Goal: Task Accomplishment & Management: Manage account settings

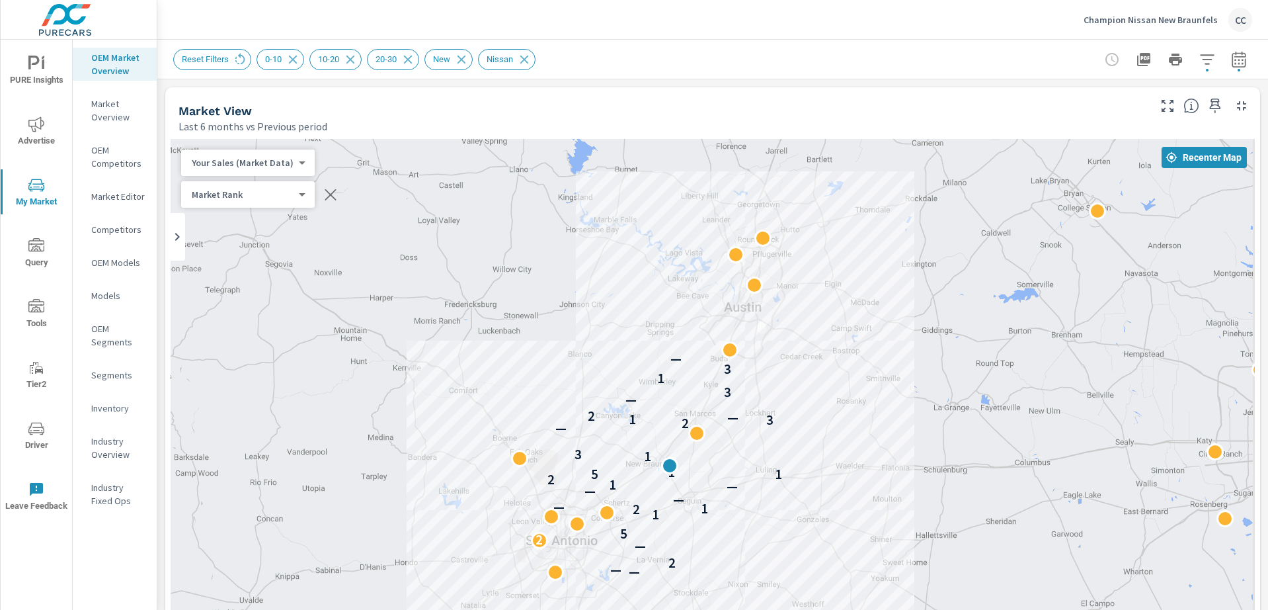
scroll to position [1799, 0]
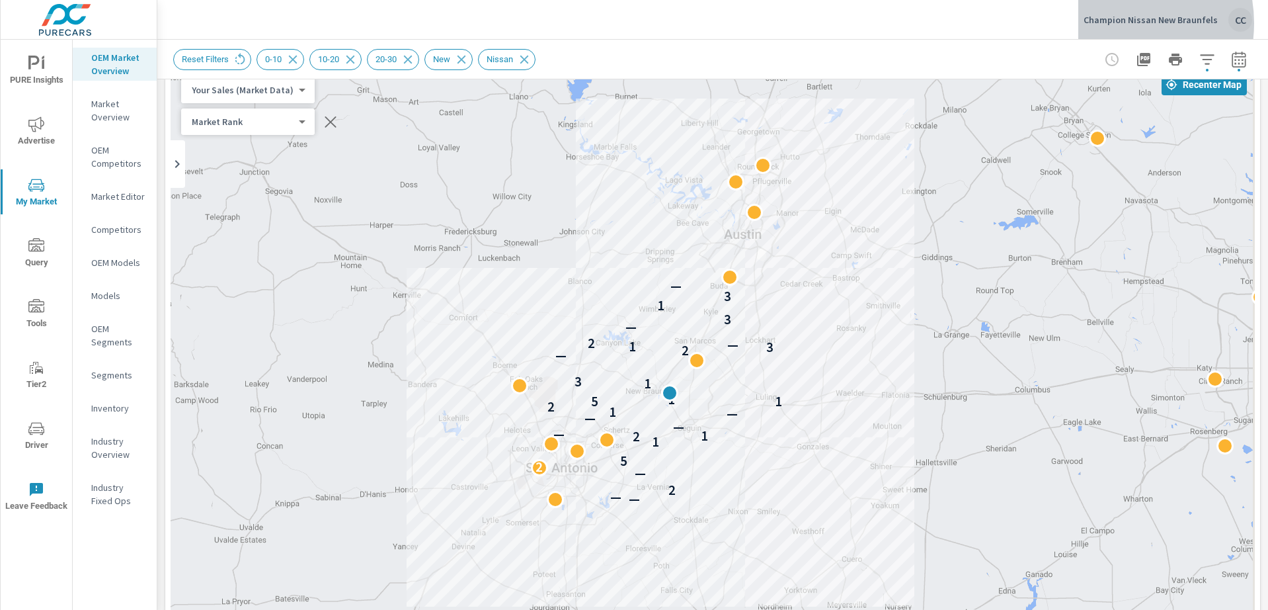
click at [1116, 23] on p "Champion Nissan New Braunfels" at bounding box center [1151, 20] width 134 height 12
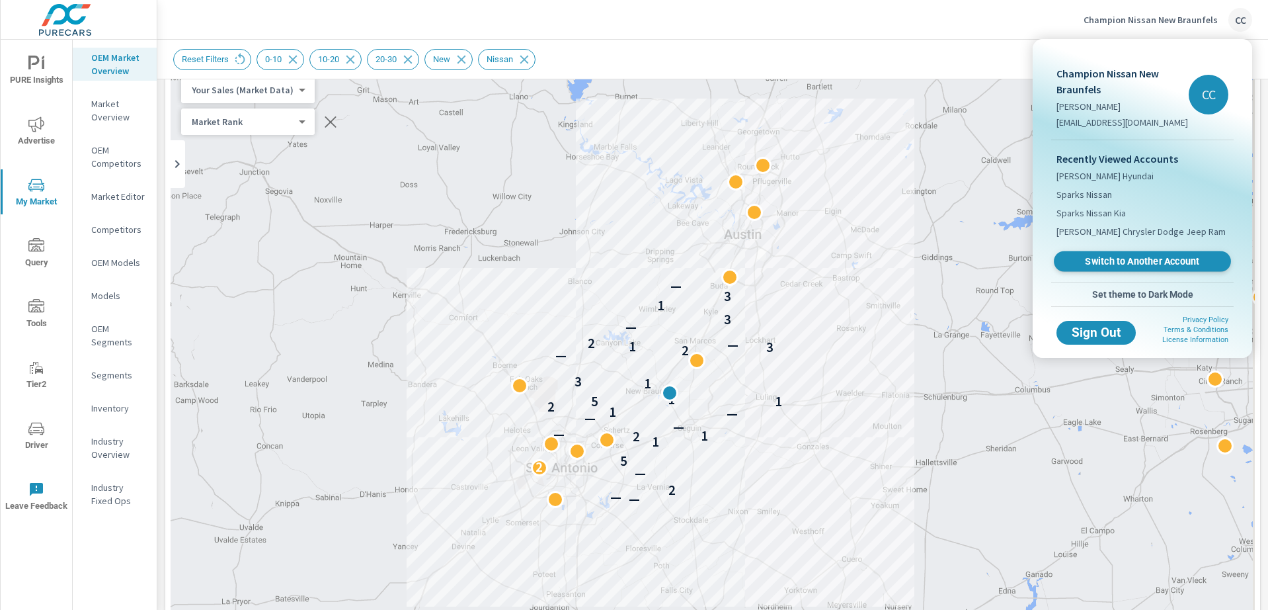
click at [1113, 264] on span "Switch to Another Account" at bounding box center [1142, 261] width 162 height 13
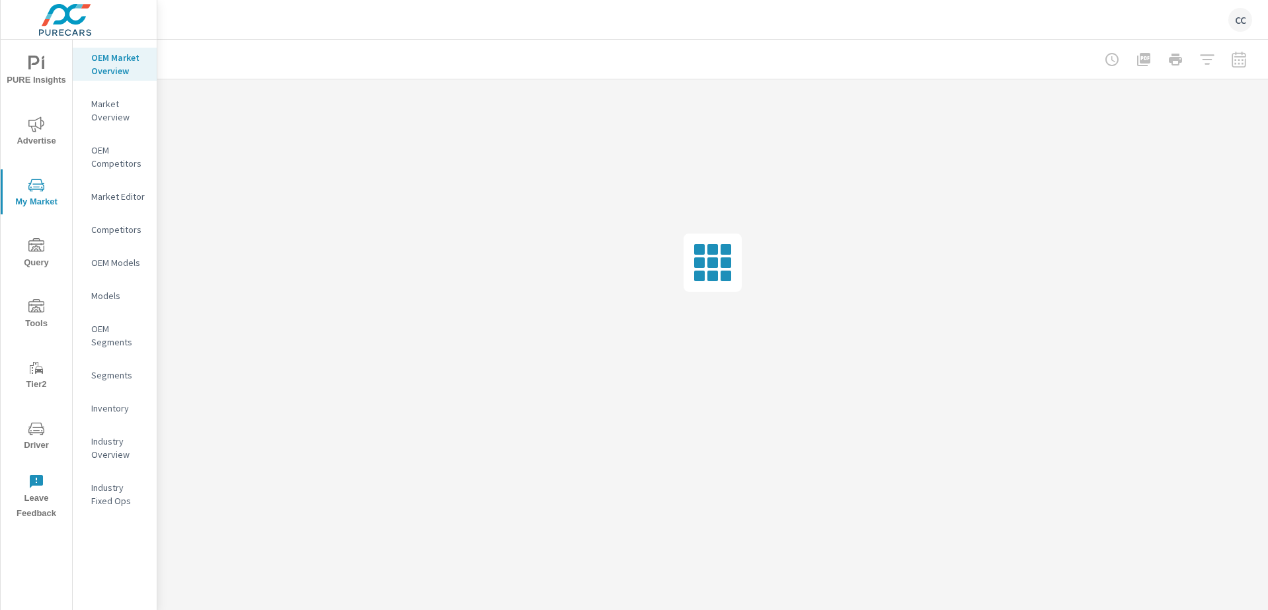
scroll to position [1858, 0]
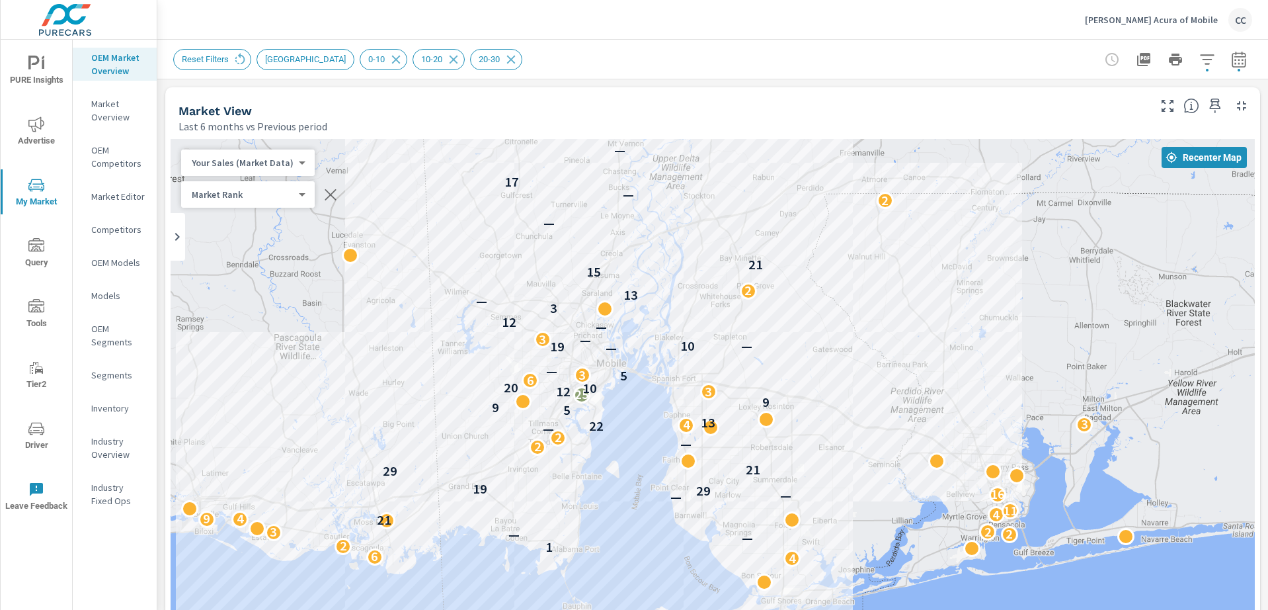
drag, startPoint x: 1012, startPoint y: 304, endPoint x: 868, endPoint y: 177, distance: 192.1
click at [868, 177] on div "— 2 2 4 6 1 2 2 — 7 — 2 3 5 3 2 2 21 4 9 4 2 4 3 3 11 — — 16 29 19 7 29 21 2 — …" at bounding box center [713, 506] width 1085 height 735
click at [1200, 52] on icon "button" at bounding box center [1208, 60] width 16 height 16
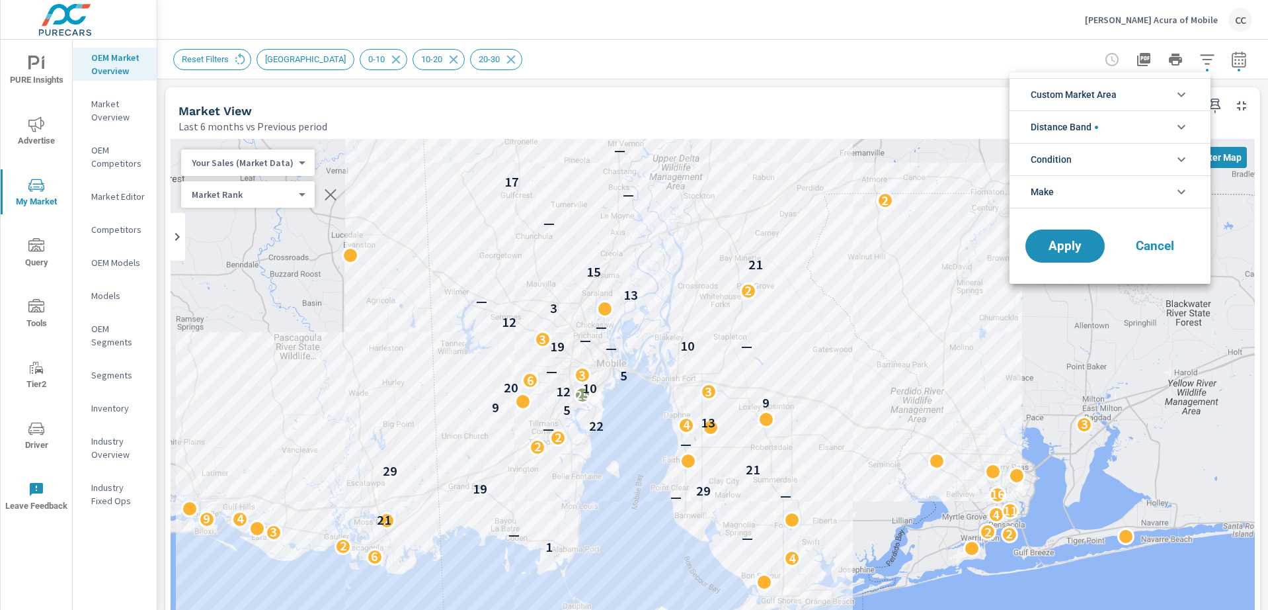
scroll to position [60, 0]
click at [1116, 86] on span "Custom Market Area" at bounding box center [1074, 95] width 86 height 32
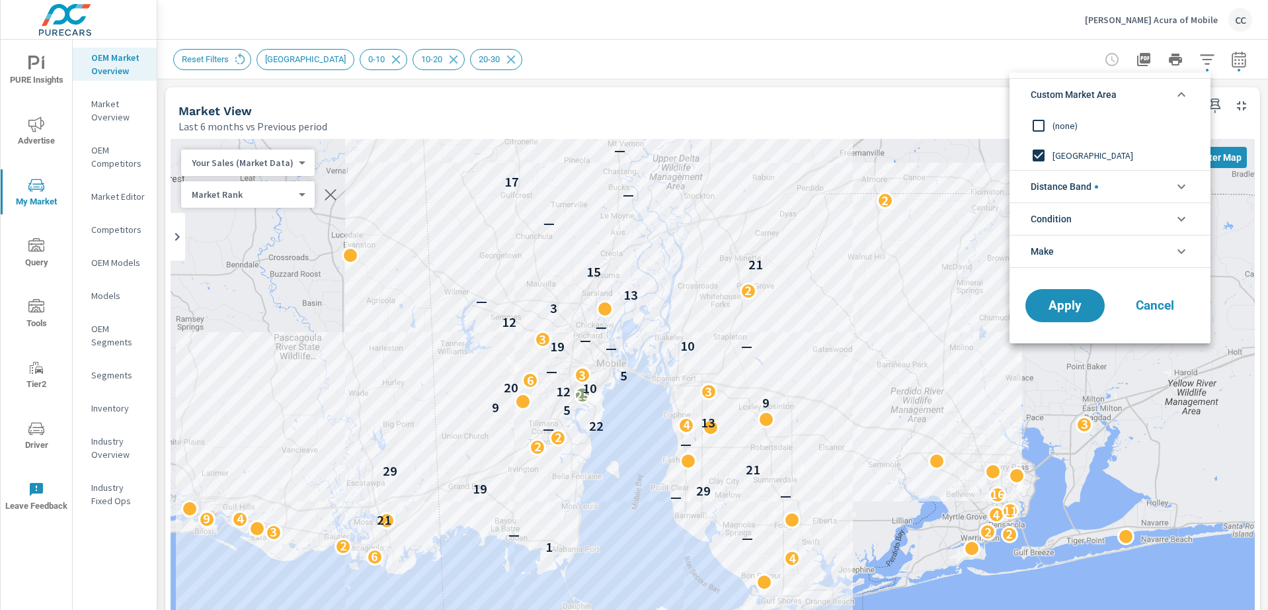
click at [1038, 122] on input "filter options" at bounding box center [1039, 126] width 28 height 28
click at [1049, 183] on span "Distance Band" at bounding box center [1064, 187] width 67 height 32
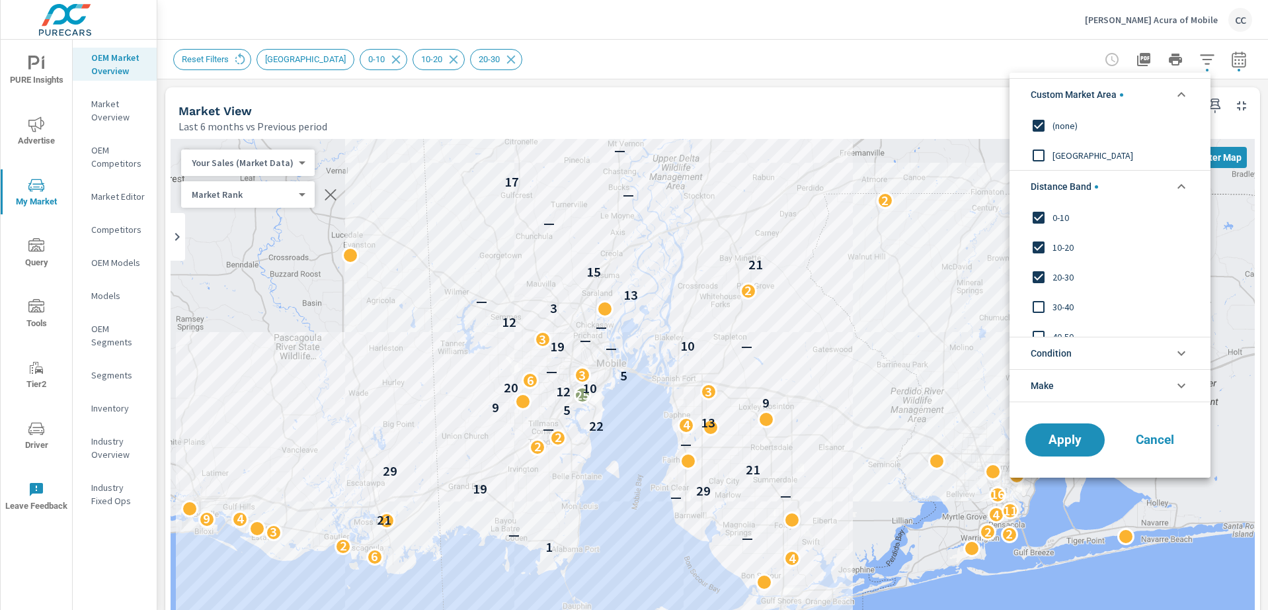
scroll to position [0, 0]
click at [1068, 349] on span "Condition" at bounding box center [1051, 353] width 41 height 32
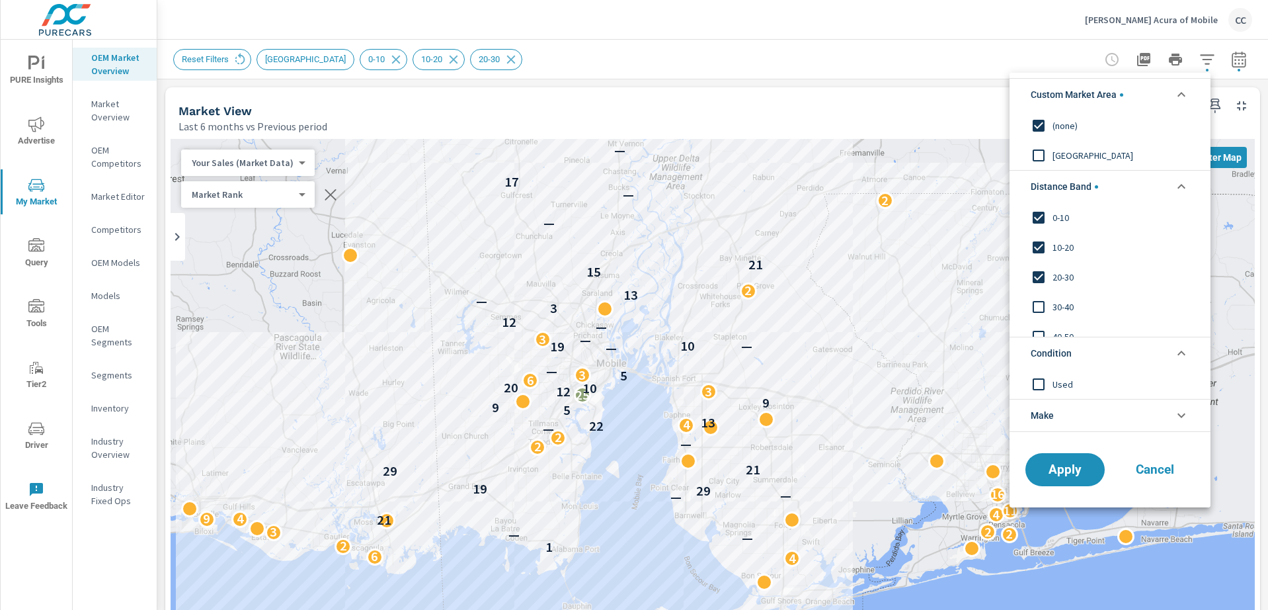
click at [1149, 460] on button "Cancel" at bounding box center [1155, 469] width 79 height 33
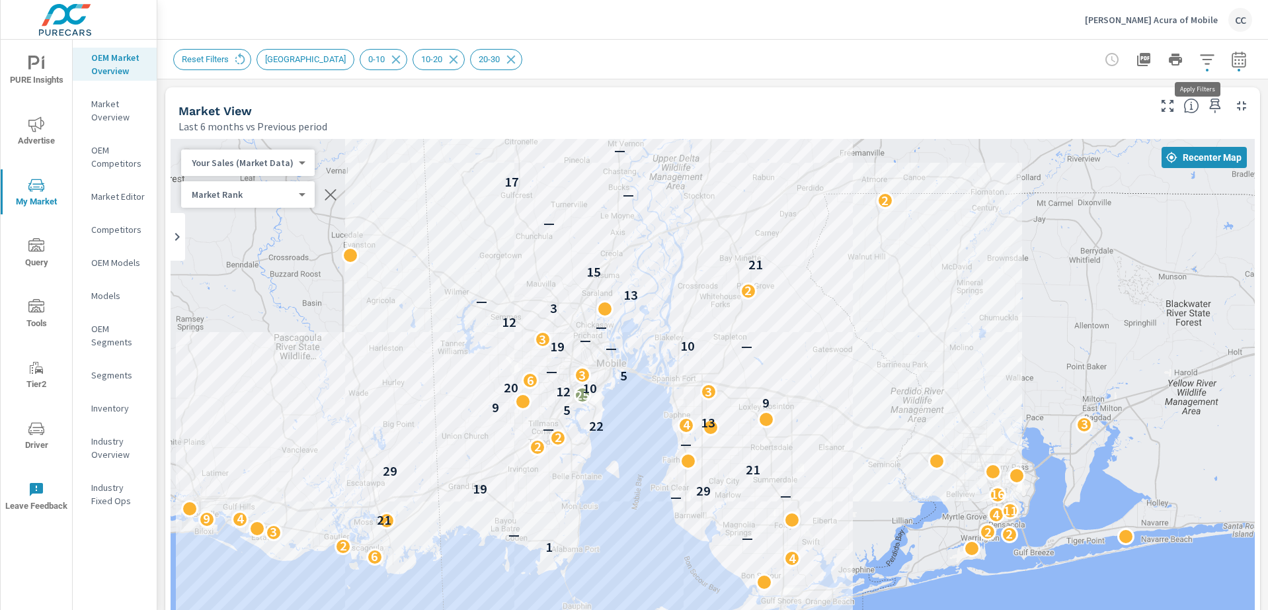
click at [1202, 63] on icon "button" at bounding box center [1208, 60] width 16 height 16
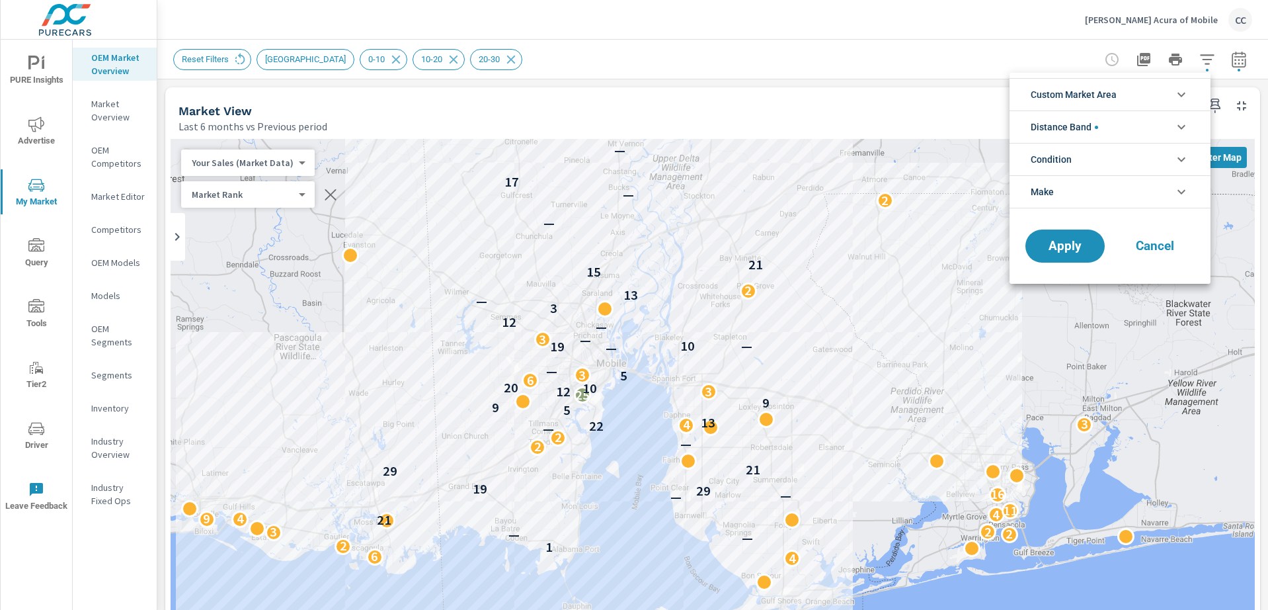
scroll to position [60, 0]
click at [1117, 101] on span "Custom Market Area" at bounding box center [1074, 95] width 86 height 32
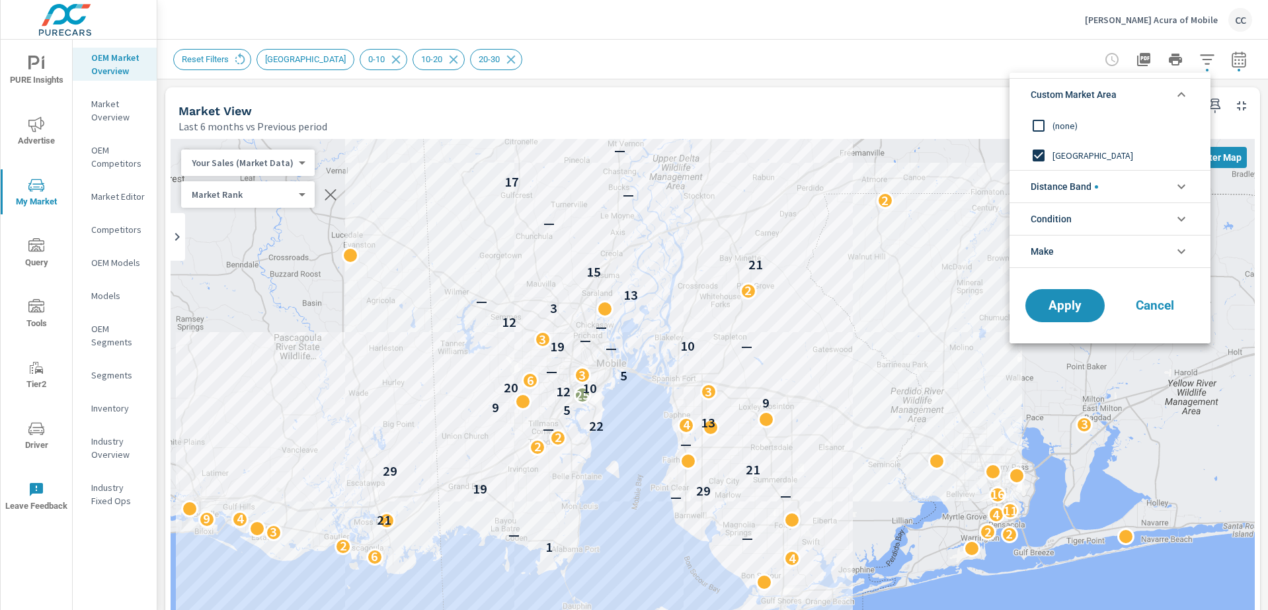
click at [1056, 186] on span "Distance Band" at bounding box center [1064, 187] width 67 height 32
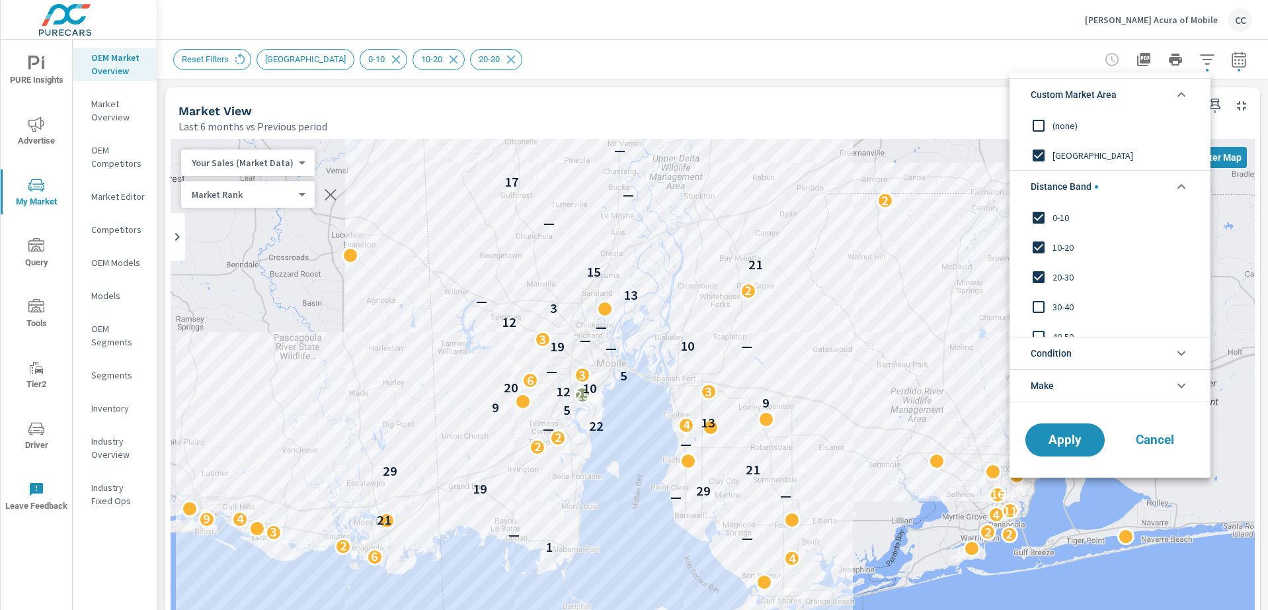
scroll to position [0, 0]
click at [1039, 312] on input "filter options" at bounding box center [1039, 307] width 28 height 28
click at [1044, 292] on input "filter options" at bounding box center [1039, 292] width 28 height 28
click at [1103, 354] on li "Condition" at bounding box center [1110, 353] width 201 height 32
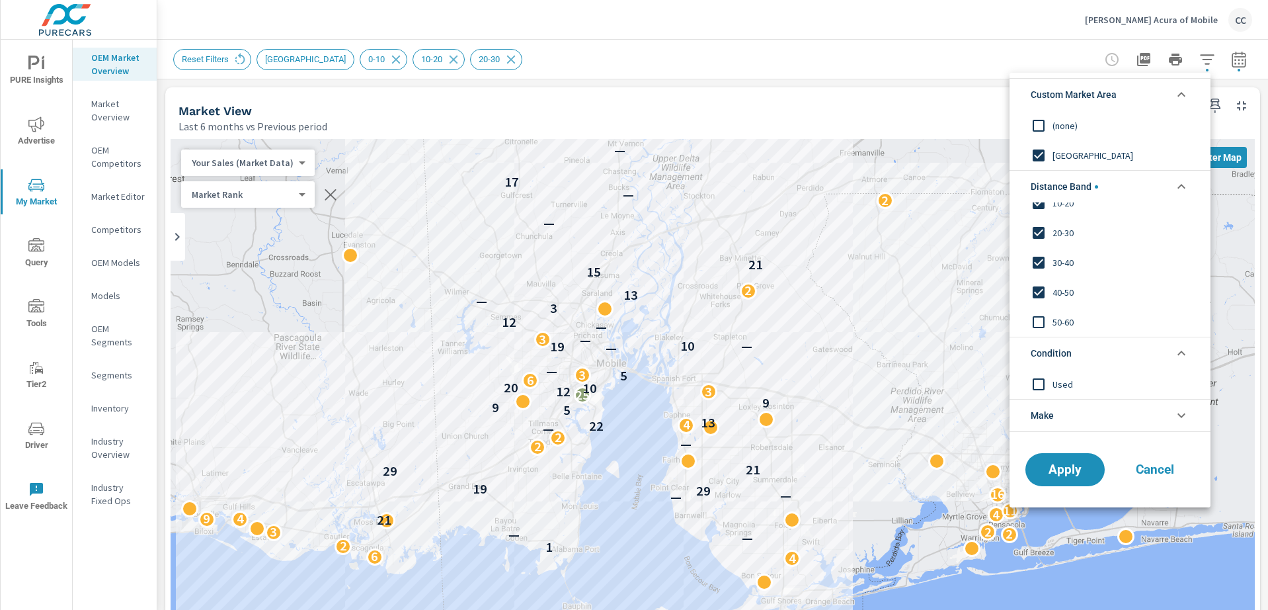
click at [1103, 354] on li "Condition" at bounding box center [1110, 353] width 201 height 32
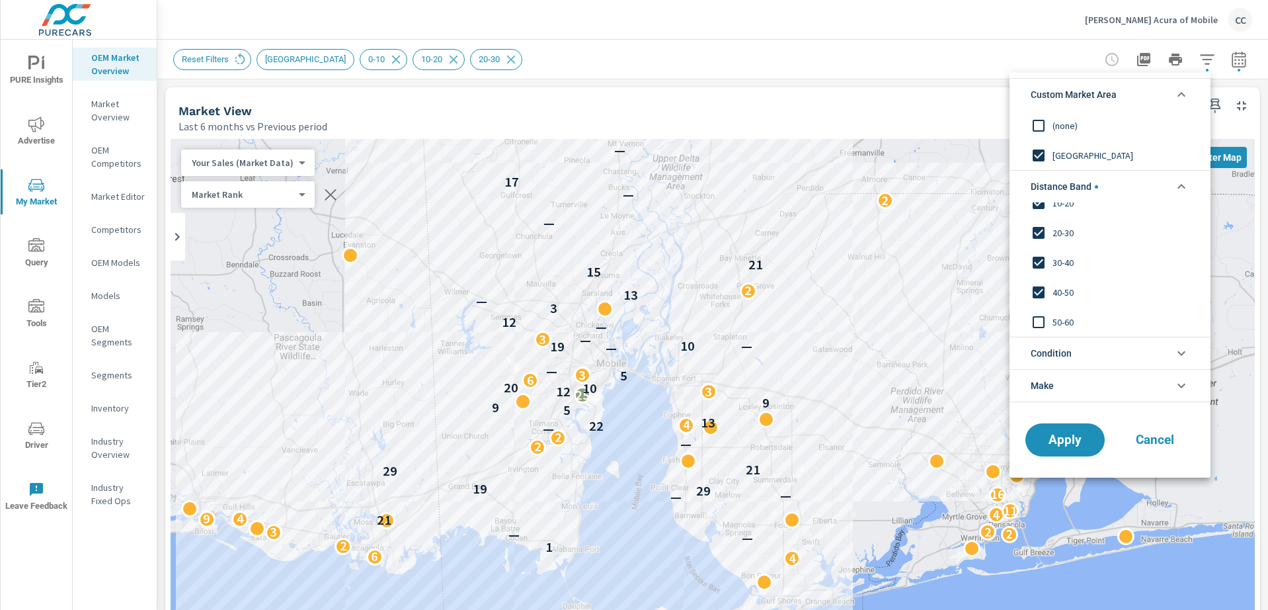
click at [1065, 388] on li "Make" at bounding box center [1110, 385] width 201 height 33
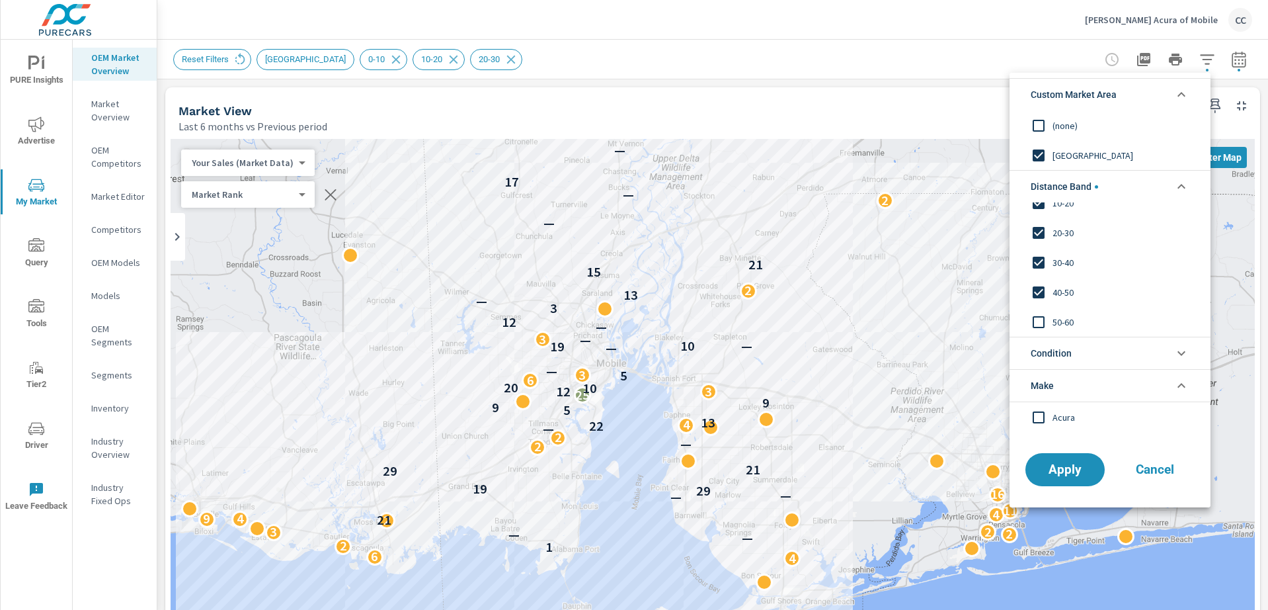
click at [1036, 417] on input "filter options" at bounding box center [1039, 417] width 28 height 28
click at [1080, 475] on span "Apply" at bounding box center [1065, 469] width 54 height 13
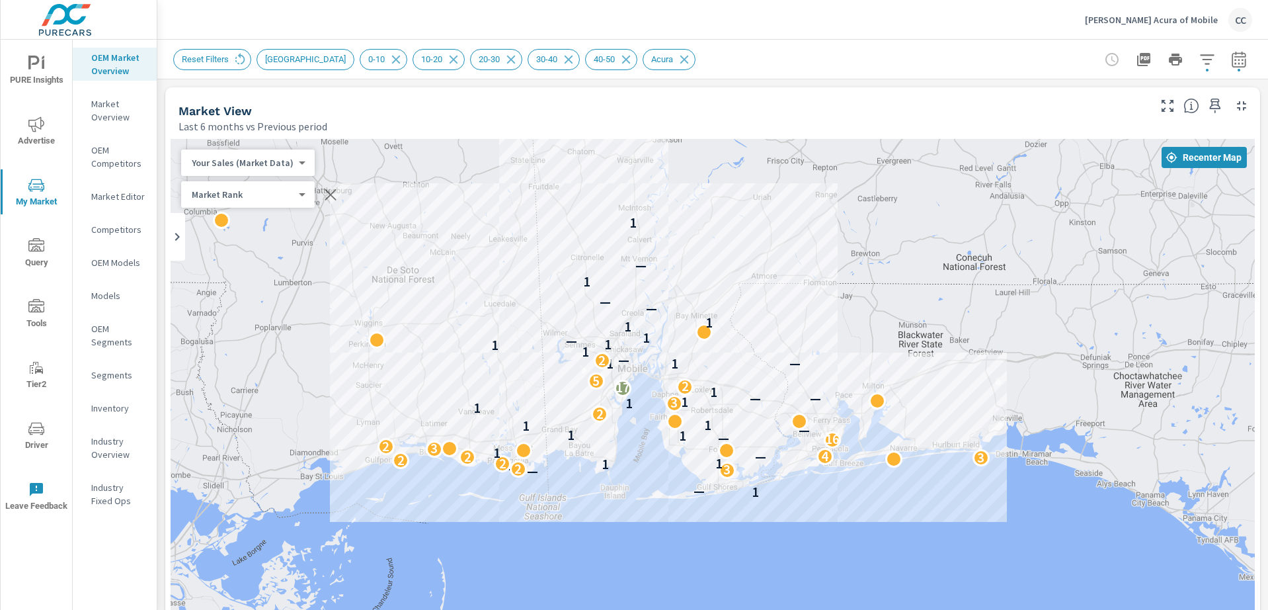
drag, startPoint x: 980, startPoint y: 331, endPoint x: 846, endPoint y: 337, distance: 133.7
click at [846, 337] on div "1 — — 3 — 2 1 1 2 2 1 3 — 2 4 1 1 3 2 16 — 1 1 — 1 1 2 1 1 3 1 — — 1 17 2 5 1 1…" at bounding box center [713, 506] width 1085 height 735
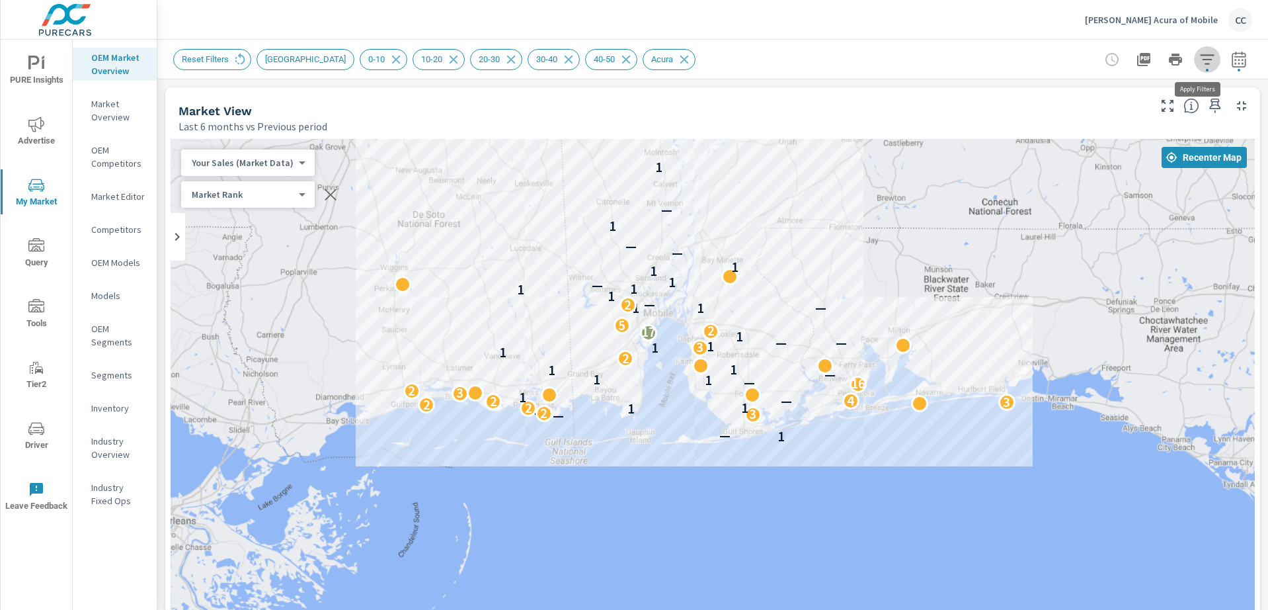
click at [1200, 62] on icon "button" at bounding box center [1208, 60] width 16 height 16
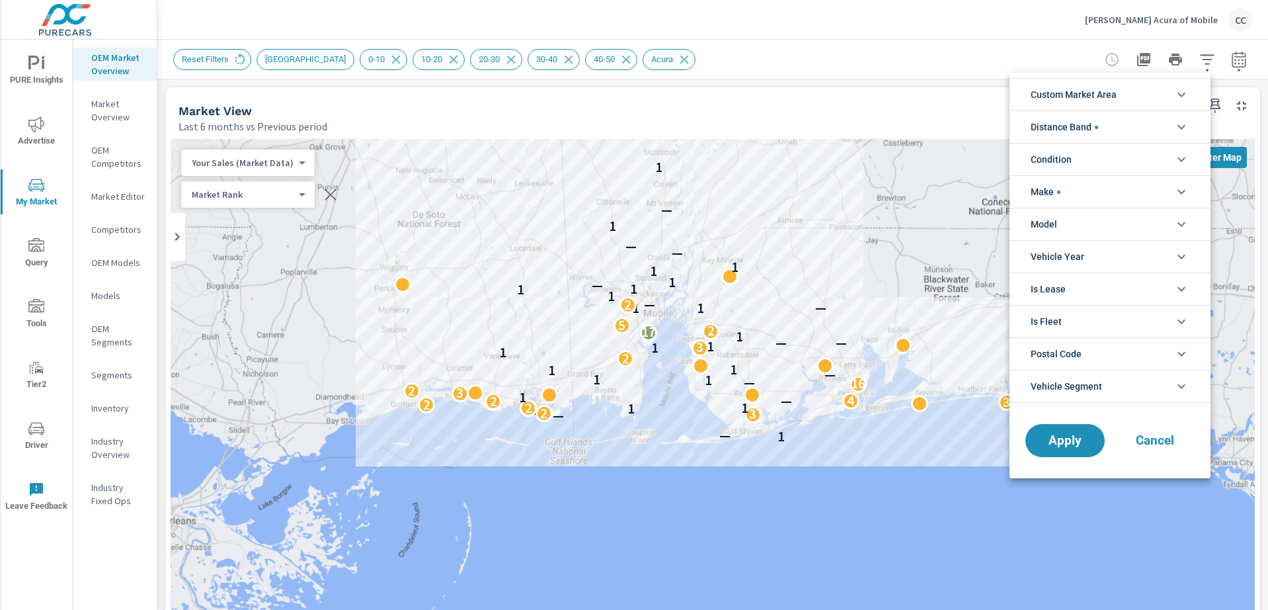
scroll to position [15, 0]
click at [1101, 127] on li "Distance Band" at bounding box center [1110, 126] width 201 height 32
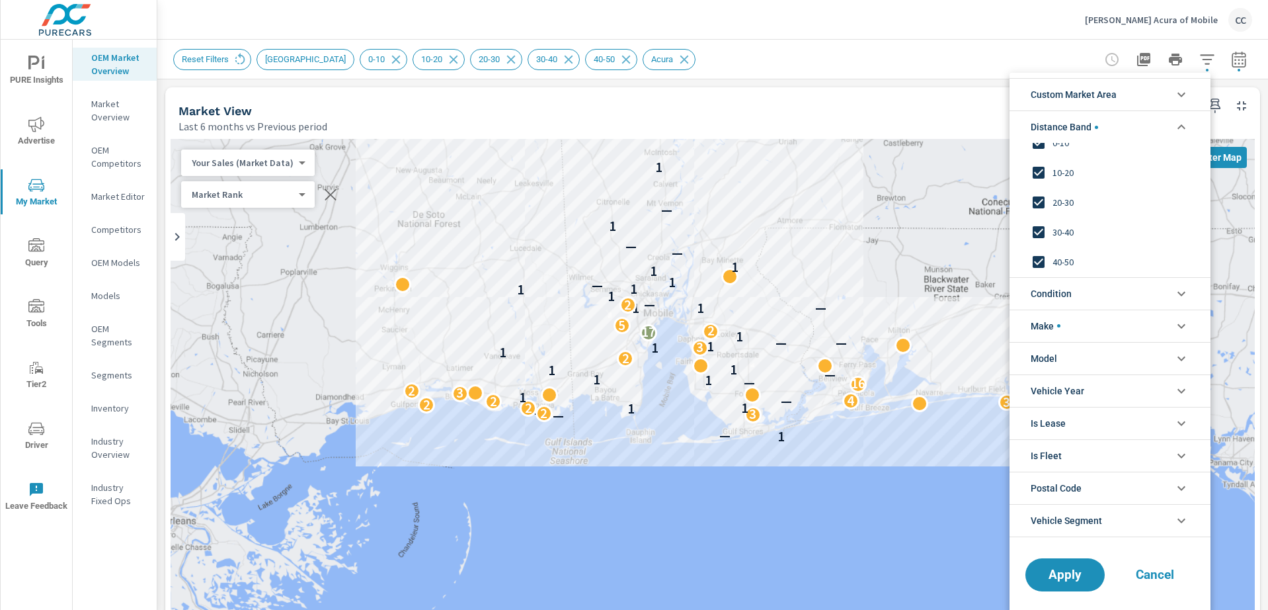
scroll to position [44, 0]
click at [1040, 265] on input "filter options" at bounding box center [1039, 263] width 28 height 28
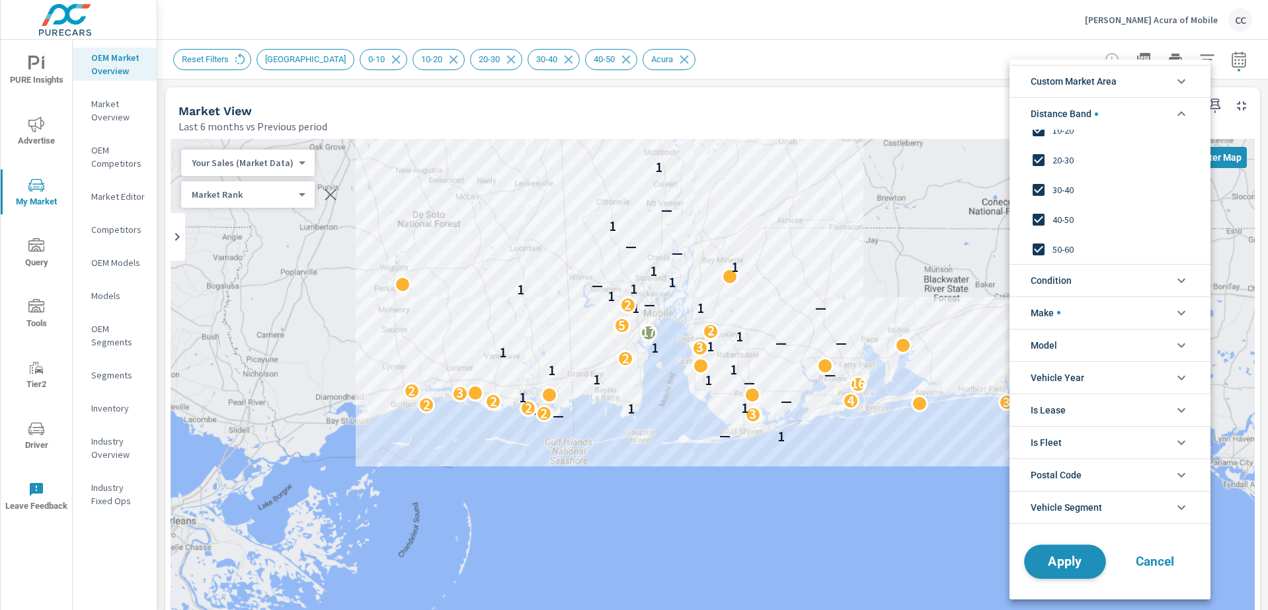
click at [1070, 561] on span "Apply" at bounding box center [1065, 561] width 54 height 13
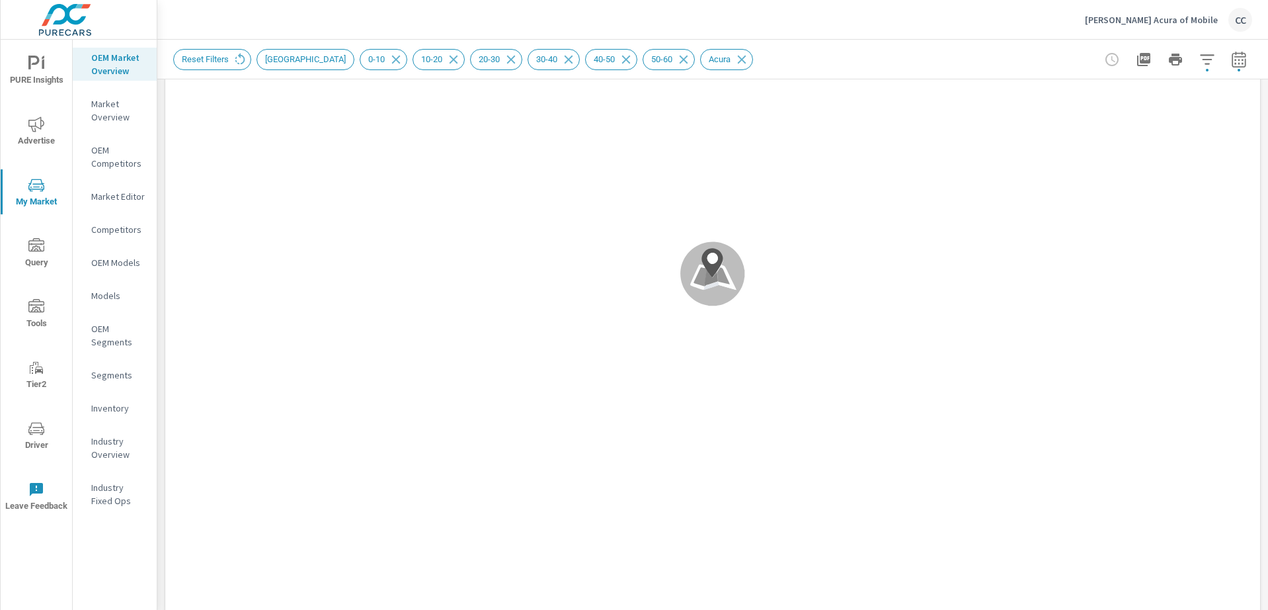
scroll to position [251, 0]
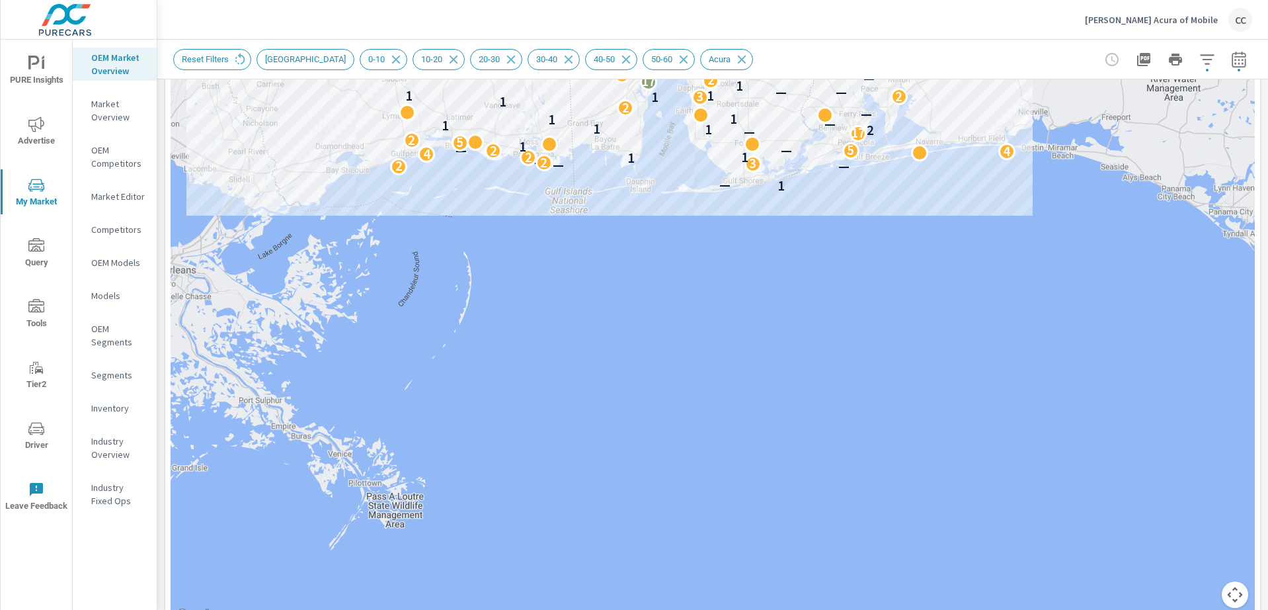
click at [678, 350] on div "1 — — 2 — 3 — 2 1 1 2 4 1 4 — — 2 5 1 1 5 2 17 — 2 1 1 1 — 1 1 — 2 1 1 3 2 1 1 …" at bounding box center [713, 255] width 1085 height 735
click at [667, 302] on div "1 — — 2 — 3 — 2 1 1 2 4 1 4 — — 2 5 1 1 5 2 17 — 2 1 1 1 — 1 1 — 2 1 1 3 2 1 1 …" at bounding box center [713, 255] width 1085 height 735
click at [671, 381] on div "1 — — 2 — 3 — 2 1 1 2 4 1 4 — — 2 5 1 1 5 2 17 — 2 1 1 1 — 1 1 — 2 1 1 3 2 1 1 …" at bounding box center [713, 255] width 1085 height 735
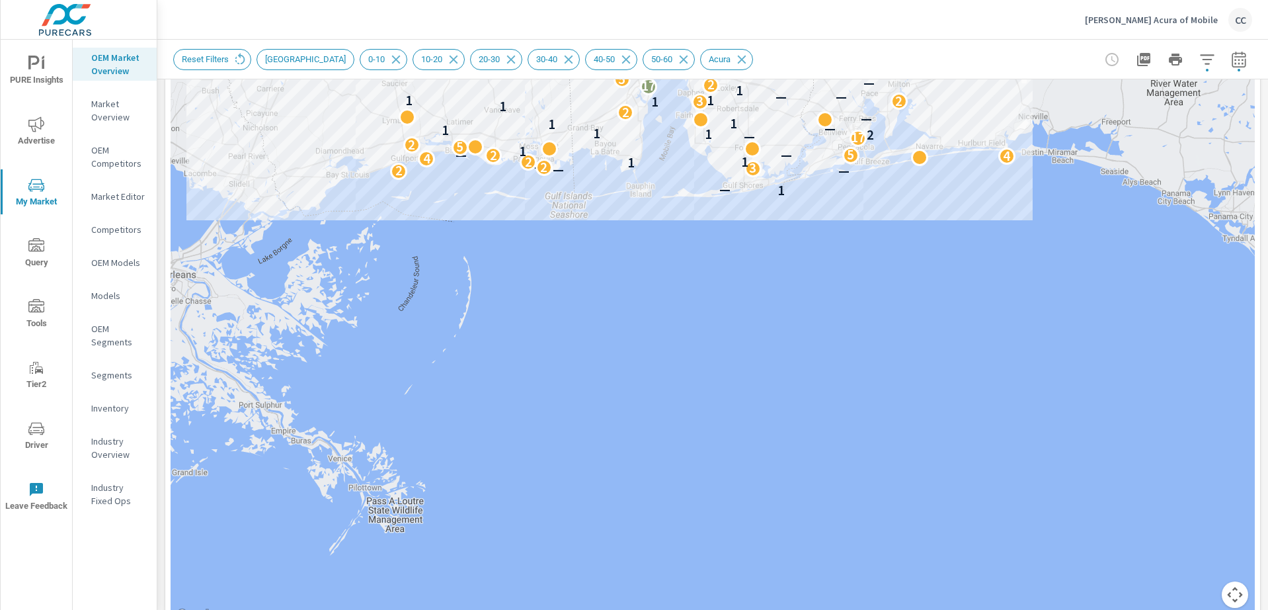
drag, startPoint x: 675, startPoint y: 405, endPoint x: 676, endPoint y: 434, distance: 29.1
click at [677, 416] on div "1 — — 2 — 3 — 2 1 1 2 4 1 4 — — 2 5 1 1 5 2 17 — 2 1 1 1 — 1 1 — 2 1 1 3 2 1 1 …" at bounding box center [713, 255] width 1085 height 735
click at [681, 443] on div "1 — — 2 — 3 — 2 1 1 2 4 1 4 — — 2 5 1 1 5 2 17 — 2 1 1 1 — 1 1 — 2 1 1 3 2 1 1 …" at bounding box center [713, 255] width 1085 height 735
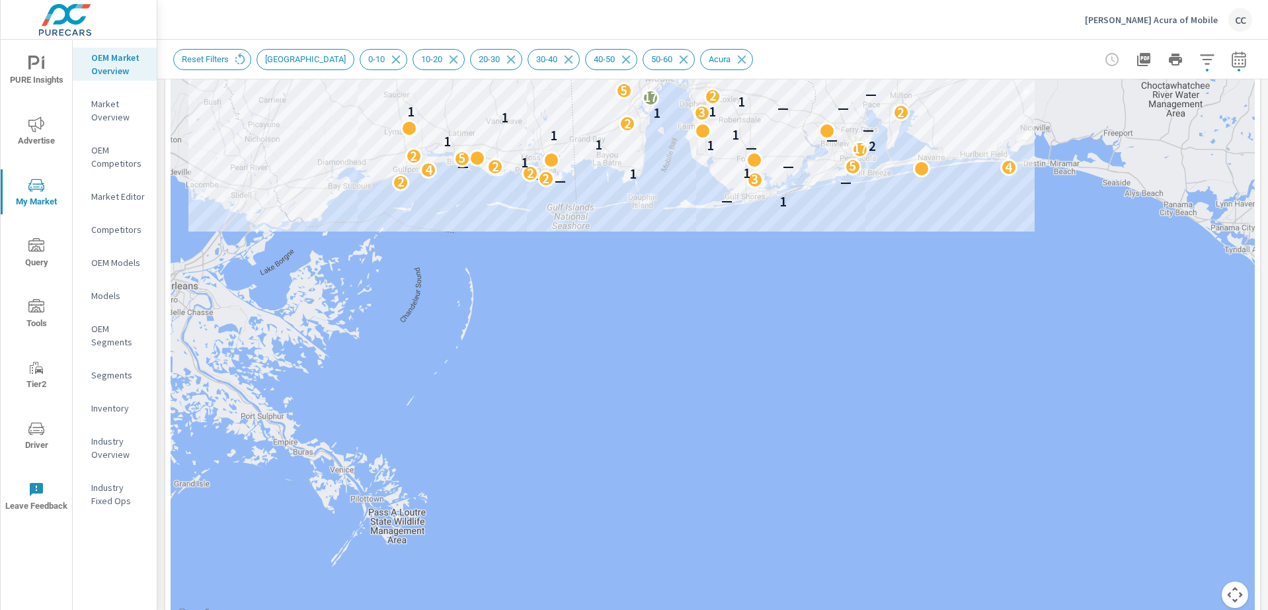
click at [677, 441] on div "1 — — 2 — 3 — 2 1 1 2 4 1 4 — — 2 5 1 1 5 2 17 — 2 1 1 1 — 1 1 — 2 1 1 3 2 1 1 …" at bounding box center [713, 255] width 1085 height 735
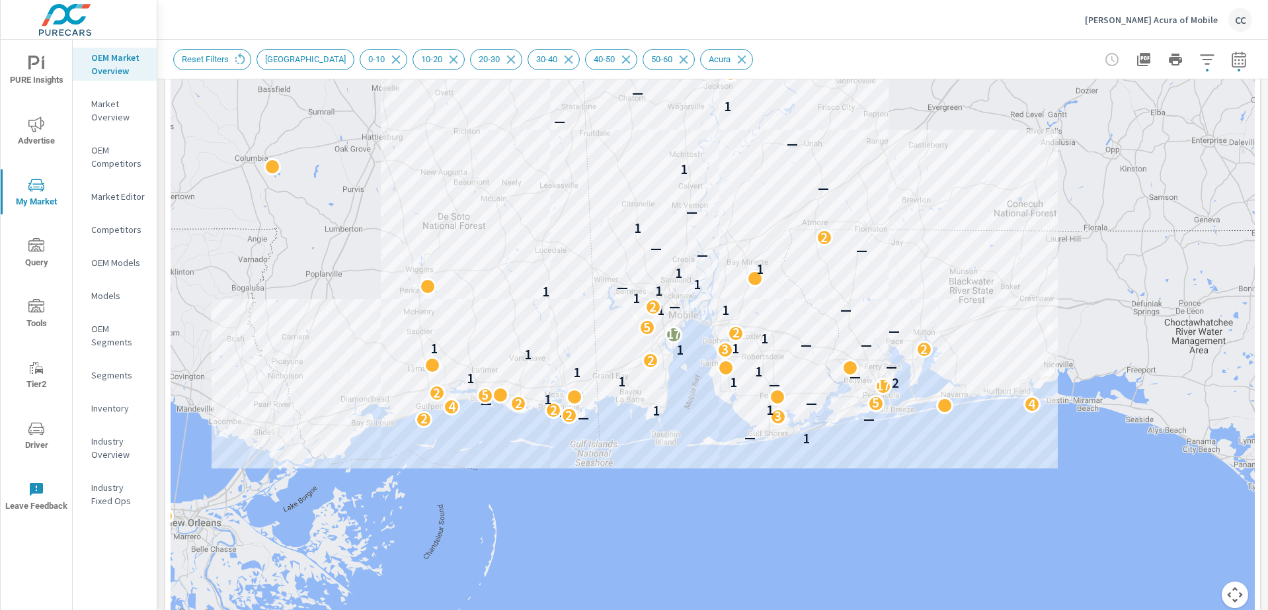
drag, startPoint x: 637, startPoint y: 300, endPoint x: 616, endPoint y: 591, distance: 291.1
click at [632, 571] on div "1 — — 2 — 3 — 2 1 1 2 4 1 4 — — 2 5 1 1 5 2 17 — 2 1 1 1 — 1 1 — 2 1 1 3 2 1 1 …" at bounding box center [713, 255] width 1085 height 735
